Goal: Communication & Community: Answer question/provide support

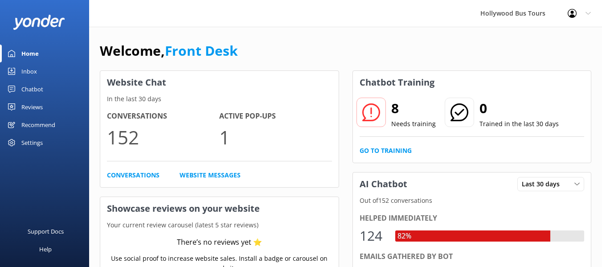
click at [35, 66] on div "Inbox" at bounding box center [29, 71] width 16 height 18
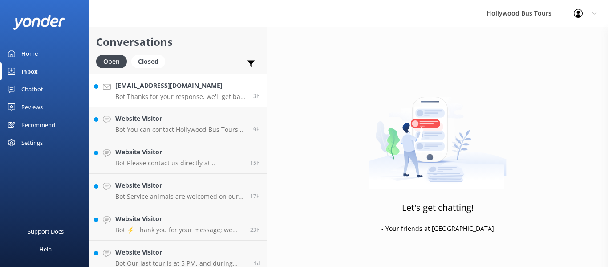
click at [203, 91] on div "[EMAIL_ADDRESS][DOMAIN_NAME] Bot: Thanks for your response, we'll get back to y…" at bounding box center [180, 90] width 131 height 19
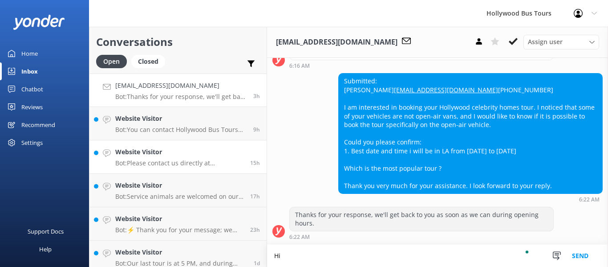
scroll to position [233, 0]
type textarea "Hi Farha"
drag, startPoint x: 431, startPoint y: 81, endPoint x: 340, endPoint y: 82, distance: 90.4
click at [340, 82] on div "Submitted: farhanah farhanahkk@yahoo.com.sg +6591014807 I am interested in book…" at bounding box center [471, 133] width 264 height 120
copy link "[EMAIL_ADDRESS][DOMAIN_NAME]"
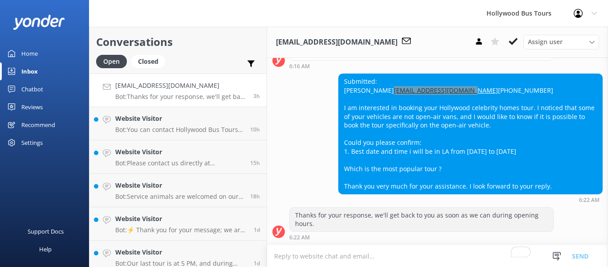
scroll to position [232, 0]
click at [154, 133] on p "Bot: You can contact Hollywood Bus Tours by phone at (213) 986-7688 or by email…" at bounding box center [179, 130] width 128 height 8
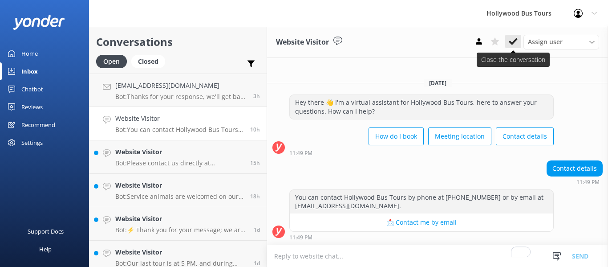
click at [509, 46] on icon at bounding box center [513, 41] width 9 height 9
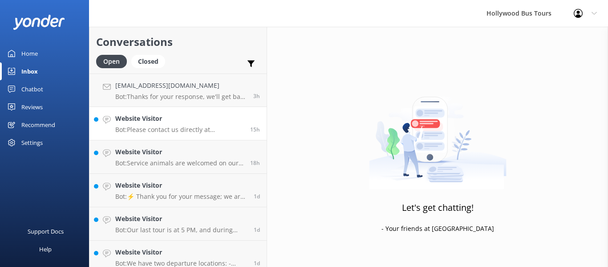
click at [201, 132] on p "Bot: Please contact us directly at (213) 986-7688 to inquire about accommodatio…" at bounding box center [179, 130] width 128 height 8
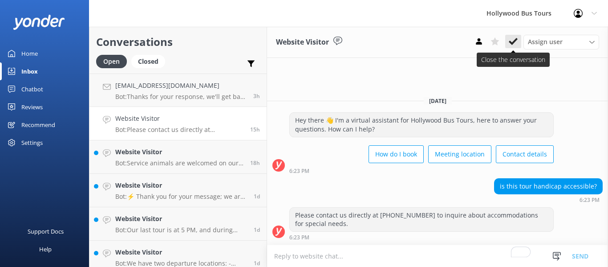
click at [514, 44] on use at bounding box center [513, 41] width 9 height 7
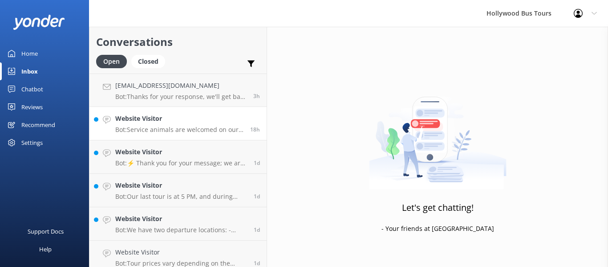
click at [203, 121] on h4 "Website Visitor" at bounding box center [179, 119] width 128 height 10
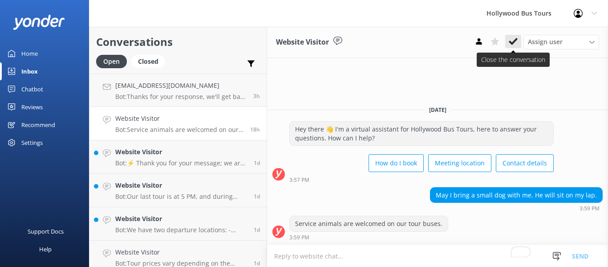
click at [515, 42] on use at bounding box center [513, 41] width 9 height 7
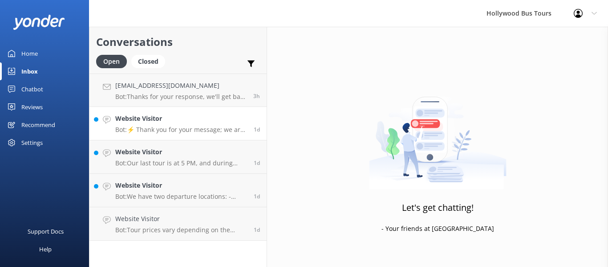
click at [197, 126] on p "Bot: ⚡ Thank you for your message; we are connecting you to a team member who w…" at bounding box center [181, 130] width 132 height 8
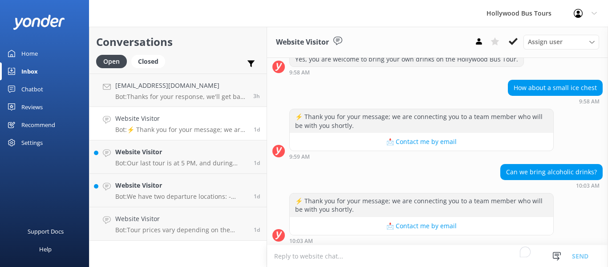
scroll to position [128, 0]
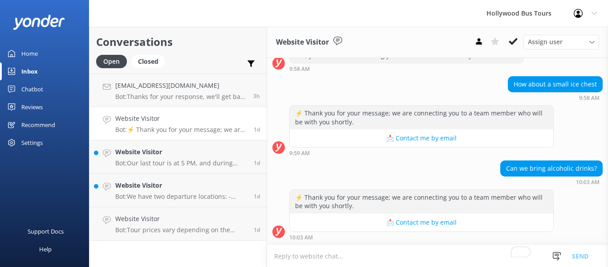
click at [312, 257] on textarea "To enrich screen reader interactions, please activate Accessibility in Grammarl…" at bounding box center [437, 256] width 341 height 22
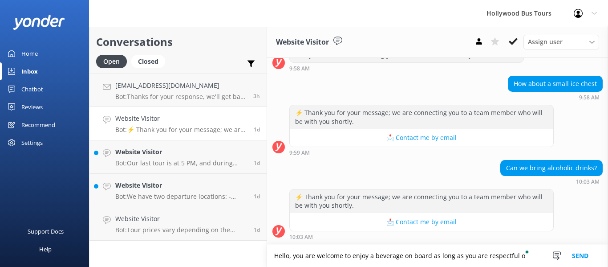
scroll to position [129, 0]
click at [380, 253] on textarea "Hello, you are welcome to enjoy a beverage on board as long as you are re" at bounding box center [437, 256] width 341 height 22
click at [506, 257] on textarea "Hello, you are welcome to enjoy an adult beverage on board as long as you are re" at bounding box center [437, 256] width 341 height 22
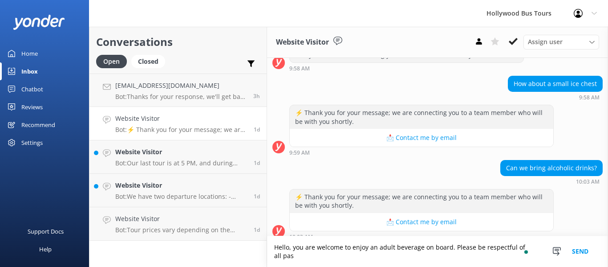
scroll to position [137, 0]
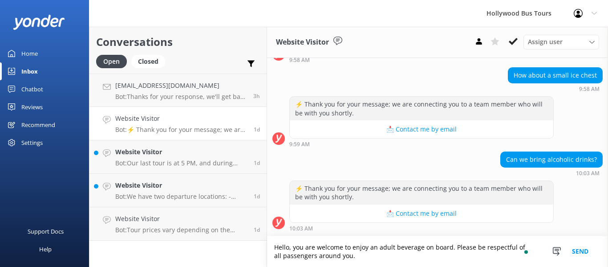
click at [319, 255] on textarea "Hello, you are welcome to enjoy an adult beverage on board. Please be respectfu…" at bounding box center [437, 251] width 341 height 31
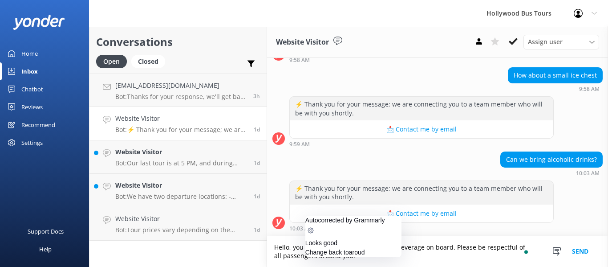
click at [353, 255] on textarea "Hello, you are welcome to enjoy an adult beverage on board. Please be respectfu…" at bounding box center [437, 251] width 341 height 31
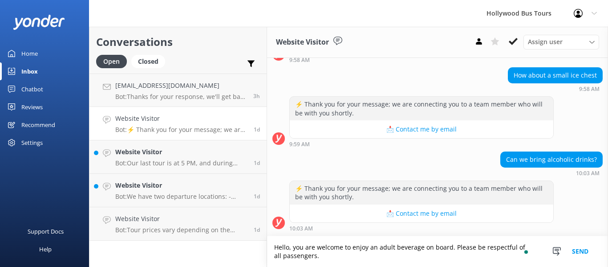
type textarea "Hello, you are welcome to enjoy an adult beverage on board. Please be respectfu…"
click at [575, 251] on button "Send" at bounding box center [580, 251] width 33 height 31
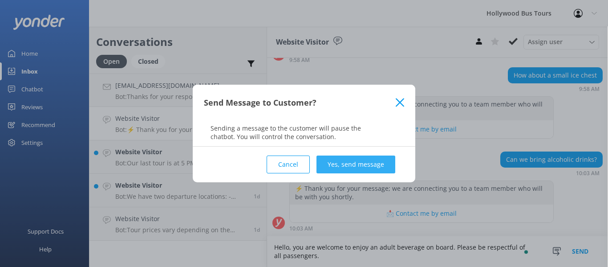
click at [353, 163] on button "Yes, send message" at bounding box center [356, 164] width 79 height 18
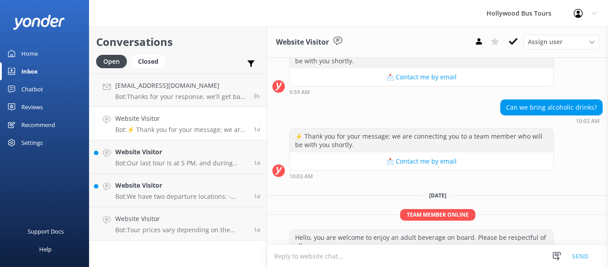
scroll to position [212, 0]
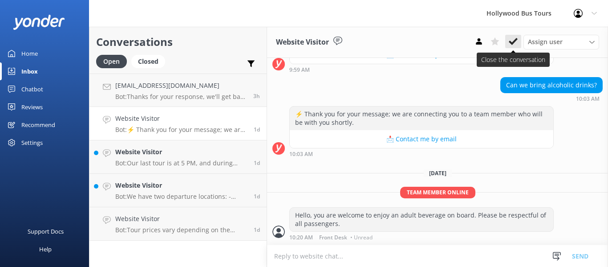
click at [514, 41] on use at bounding box center [513, 41] width 9 height 7
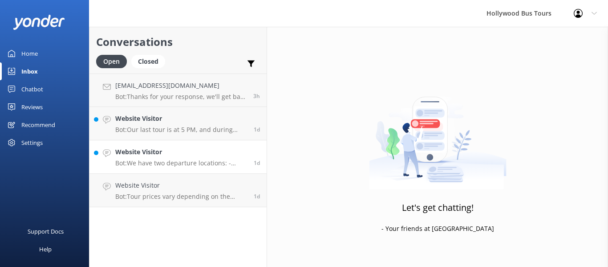
click at [212, 163] on p "Bot: We have two departure locations: - 7044 Hollywood Blvd, Los Angeles, CA, 9…" at bounding box center [181, 163] width 132 height 8
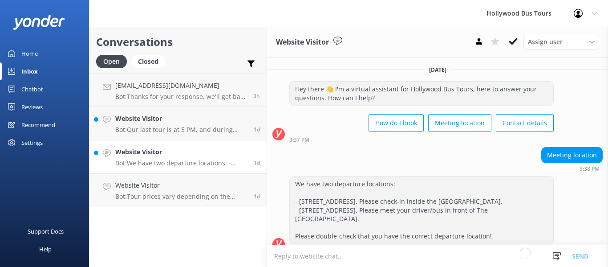
scroll to position [21, 0]
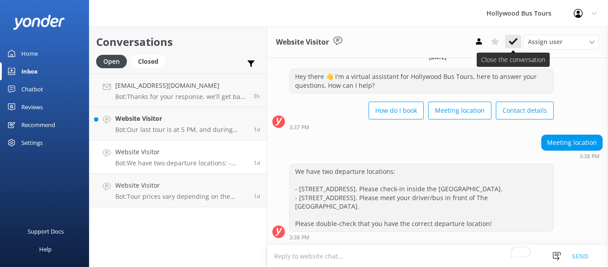
click at [511, 41] on icon at bounding box center [513, 41] width 9 height 9
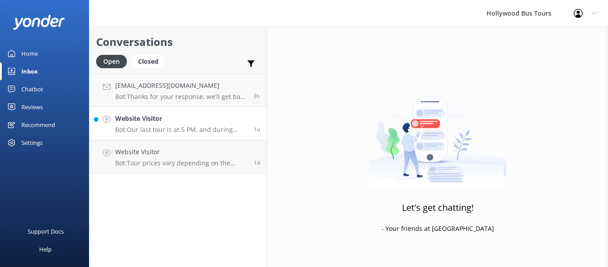
click at [183, 129] on p "Bot: Our last tour is at 5 PM, and during daylight savings, it is at 4 PM. For …" at bounding box center [181, 130] width 132 height 8
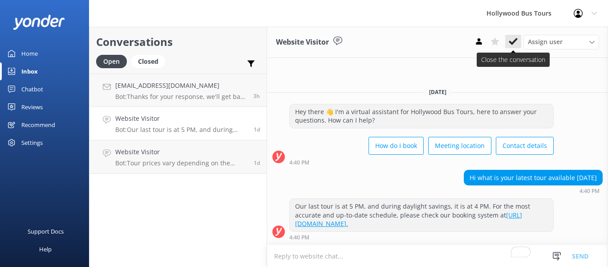
click at [517, 43] on icon at bounding box center [513, 41] width 9 height 9
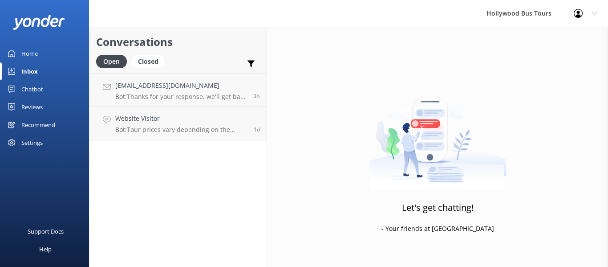
click at [200, 157] on div "Conversations Open Closed Important Assigned to me Unassigned farhanahkk@yahoo.…" at bounding box center [178, 147] width 178 height 240
click at [198, 119] on h4 "Website Visitor" at bounding box center [181, 119] width 132 height 10
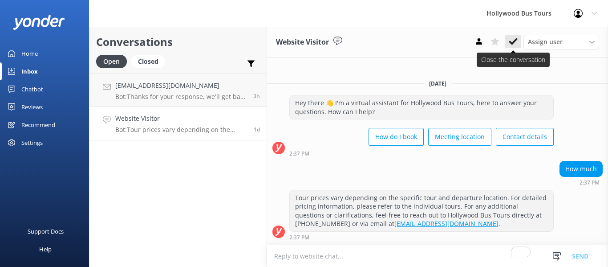
click at [517, 43] on icon at bounding box center [513, 41] width 9 height 9
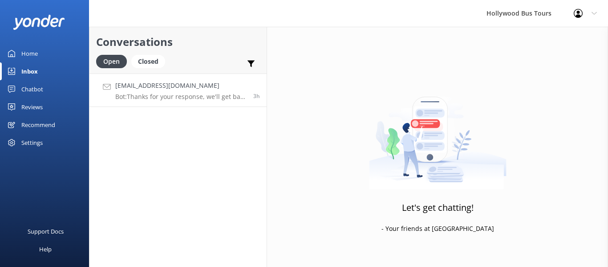
click at [196, 92] on div "farhanahkk@yahoo.com.sg Bot: Thanks for your response, we'll get back to you as…" at bounding box center [180, 90] width 131 height 19
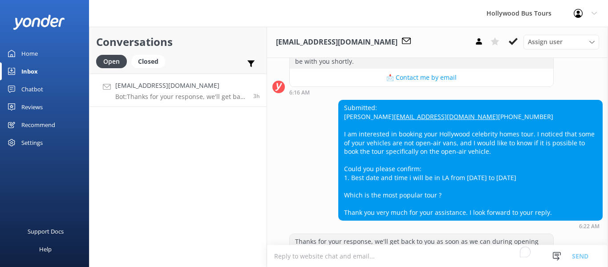
scroll to position [232, 0]
